Goal: Information Seeking & Learning: Learn about a topic

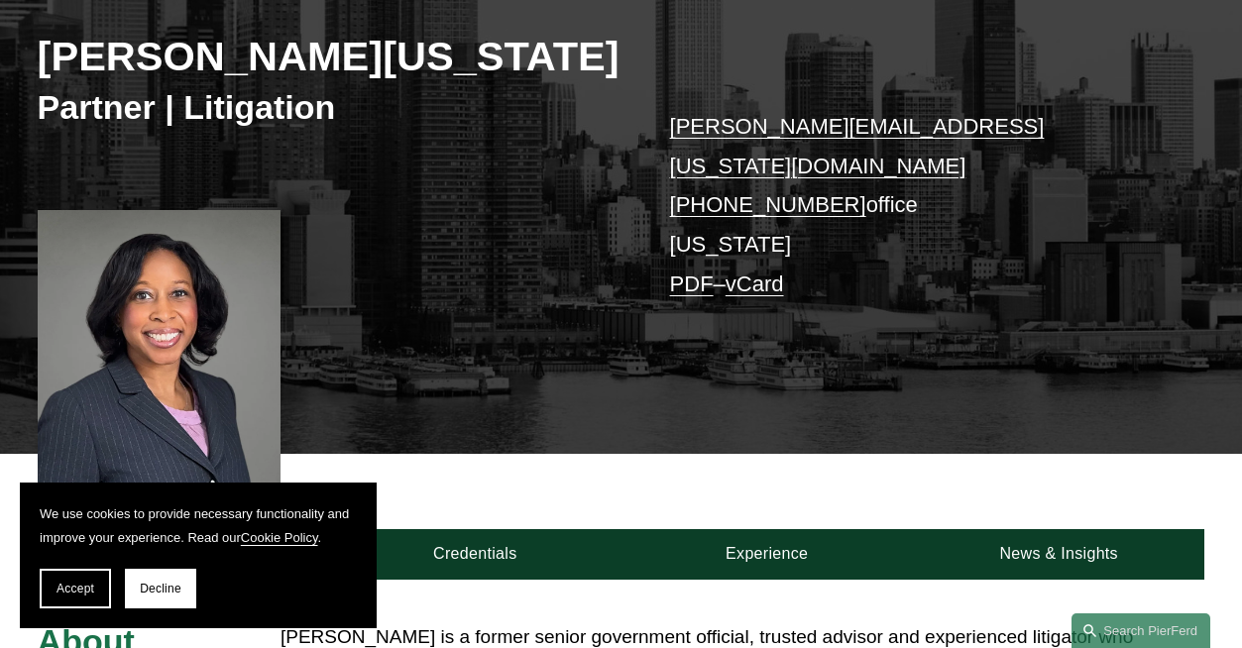
scroll to position [282, 0]
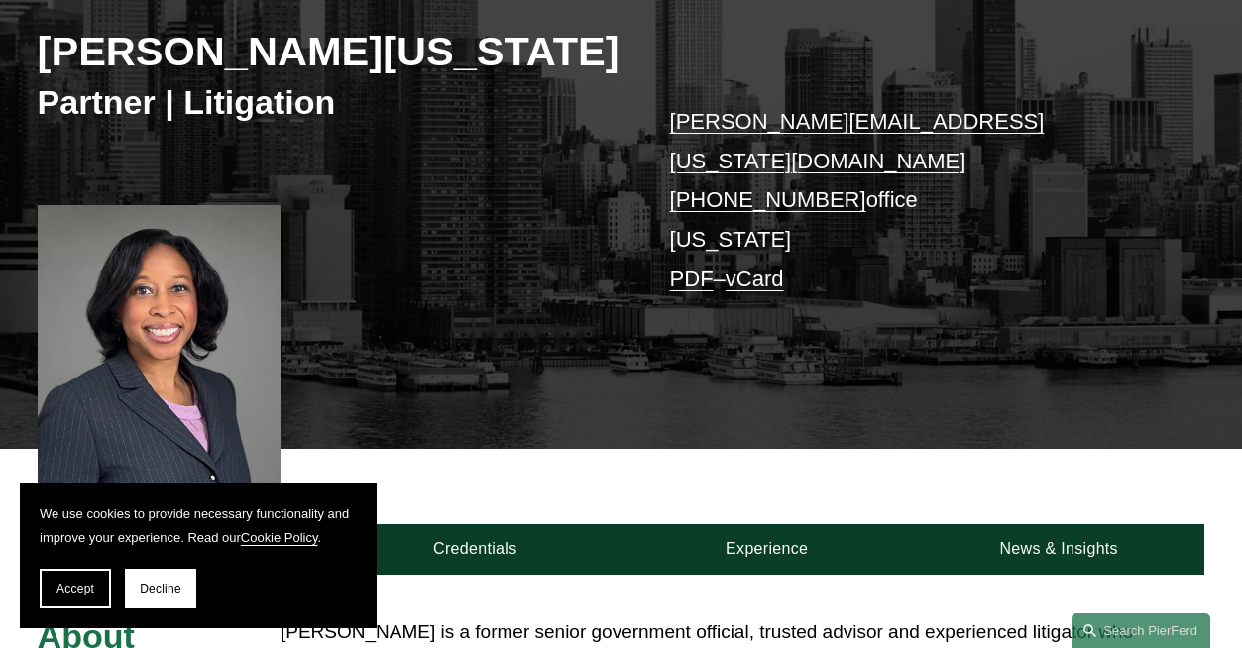
click at [472, 449] on div "About Credentials Experience News & Insights" at bounding box center [621, 512] width 1242 height 126
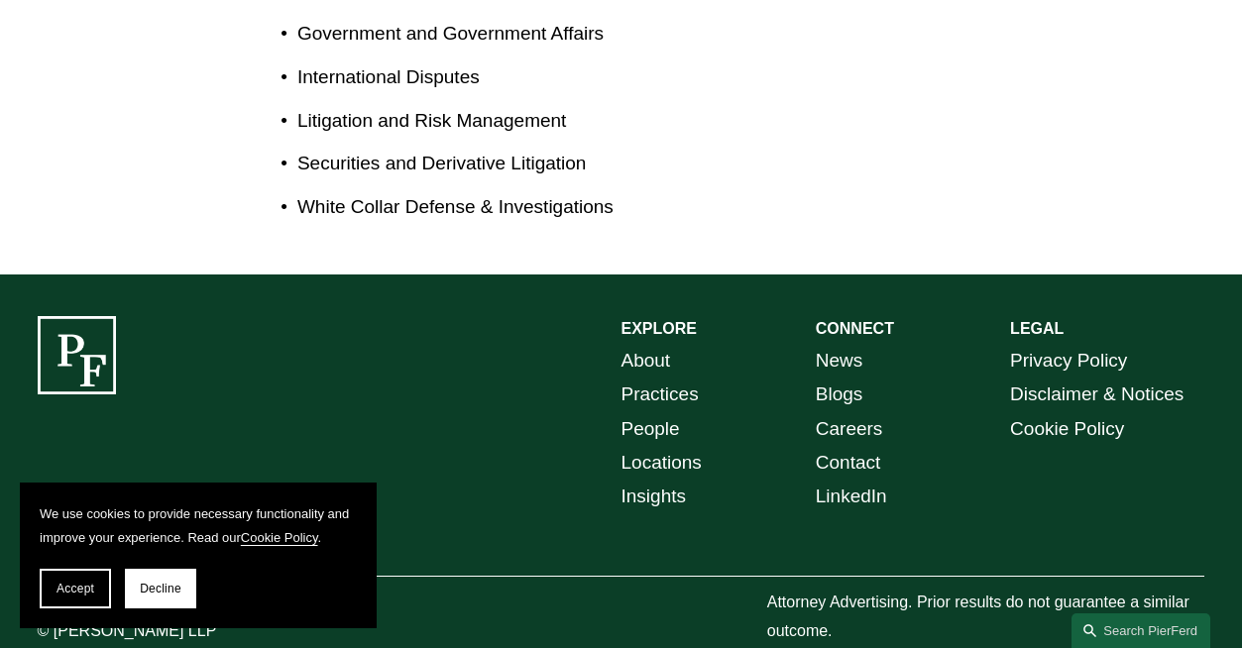
scroll to position [0, 0]
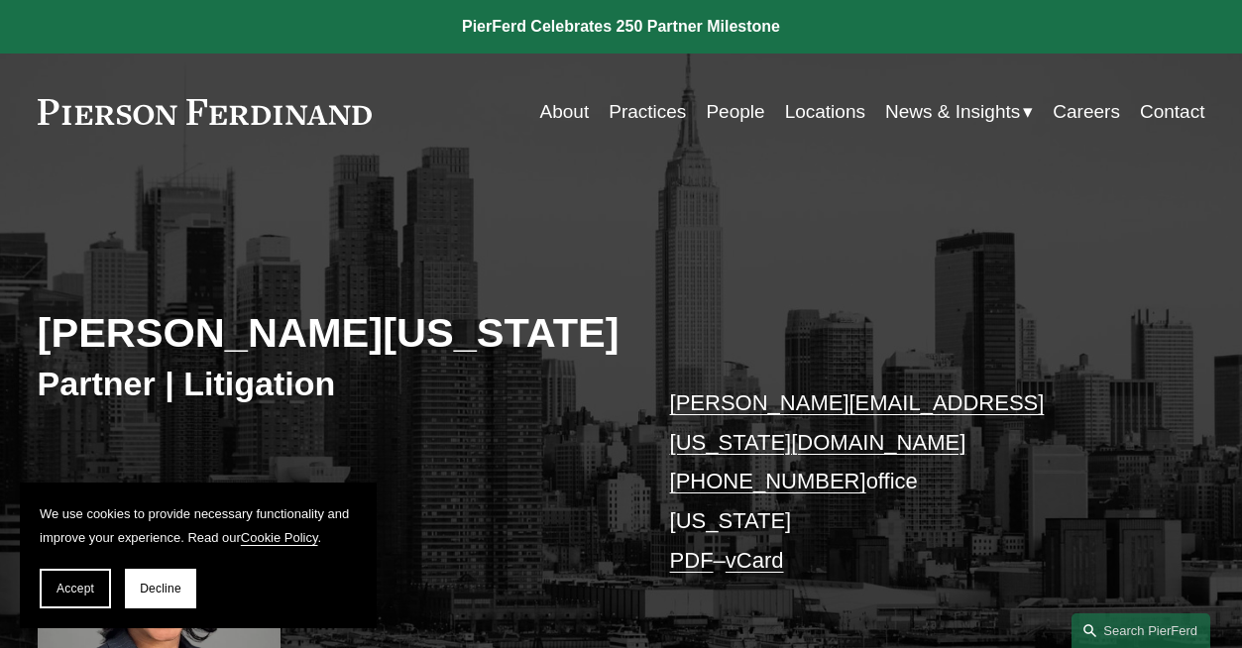
click at [641, 125] on link "Practices" at bounding box center [647, 112] width 77 height 38
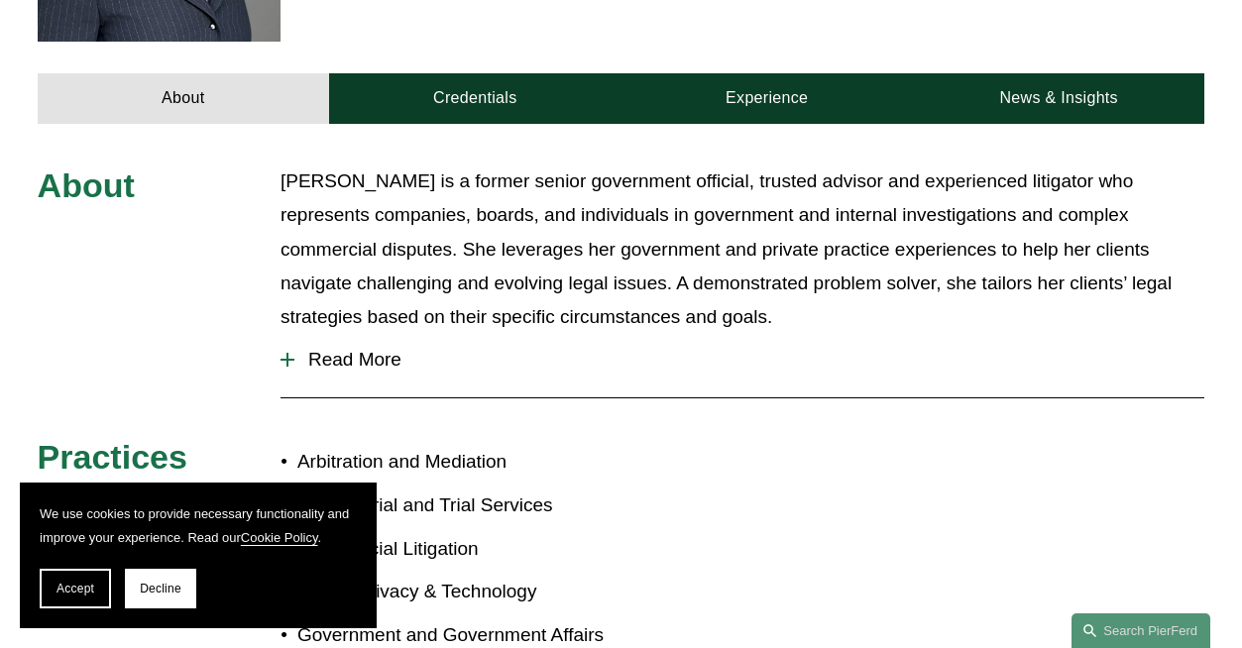
scroll to position [722, 0]
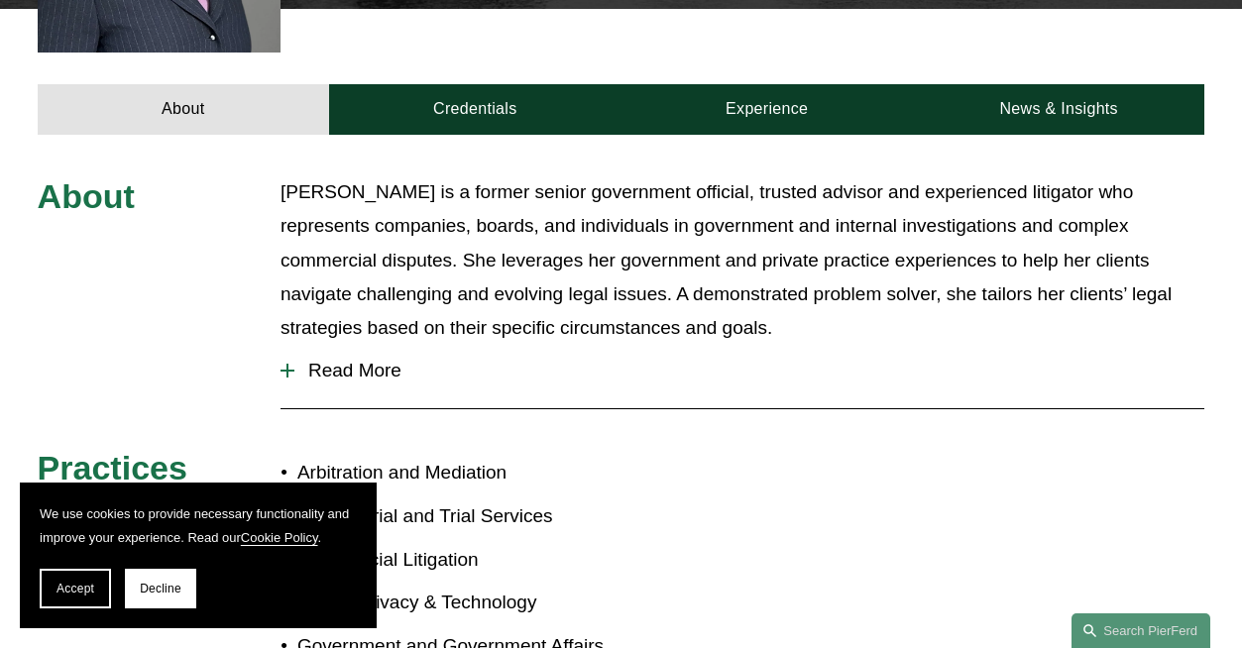
click at [316, 360] on span "Read More" at bounding box center [749, 371] width 910 height 22
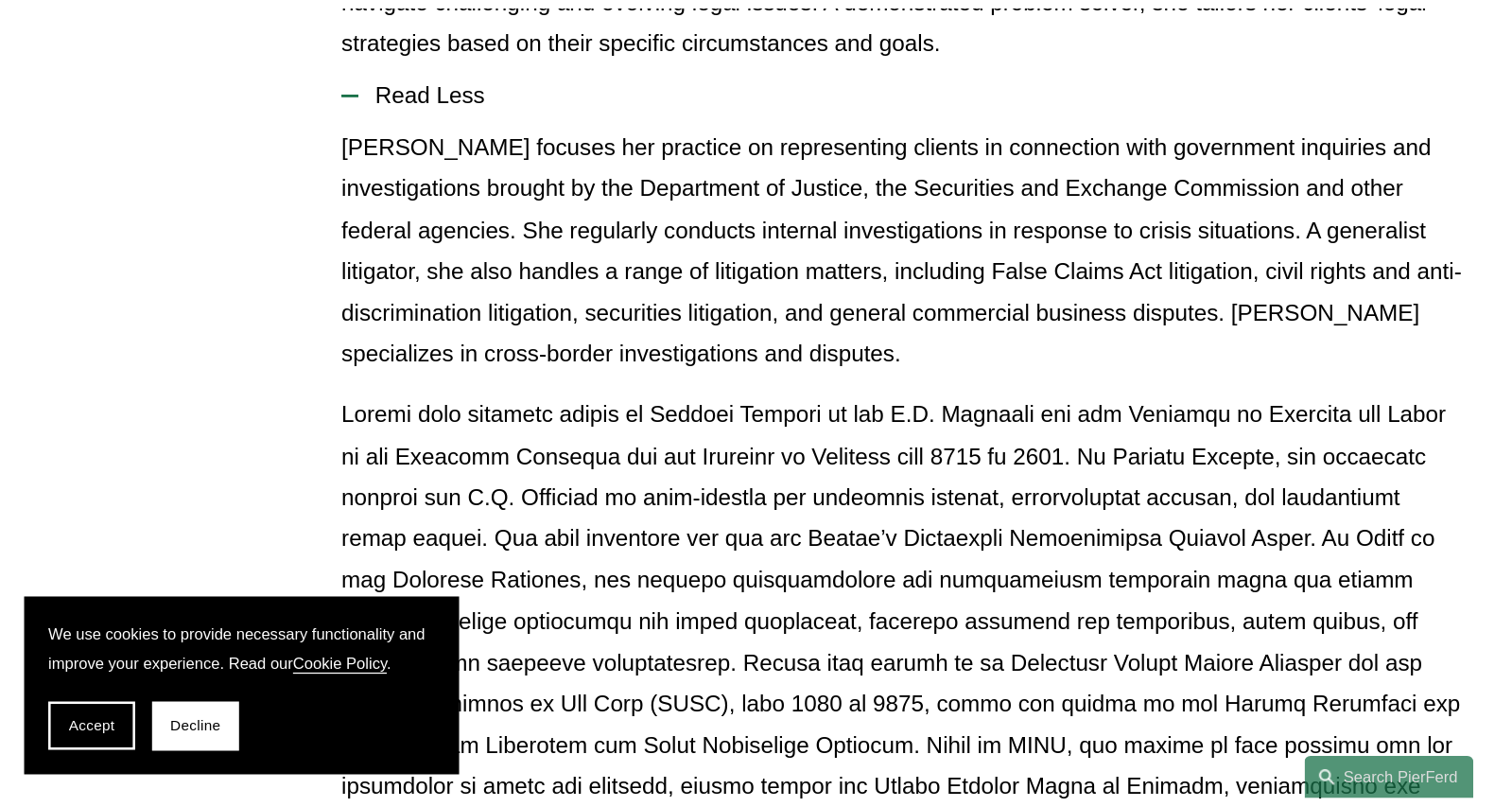
scroll to position [0, 0]
